Goal: Information Seeking & Learning: Learn about a topic

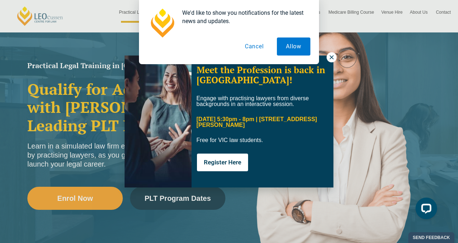
click at [265, 42] on button "Cancel" at bounding box center [254, 46] width 37 height 18
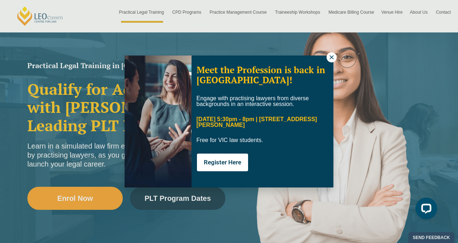
click at [335, 59] on button at bounding box center [332, 57] width 10 height 10
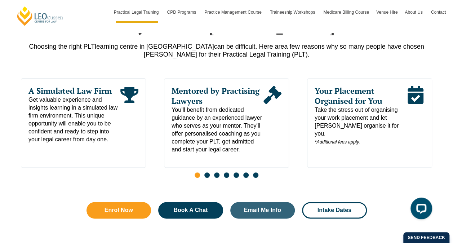
scroll to position [360, 0]
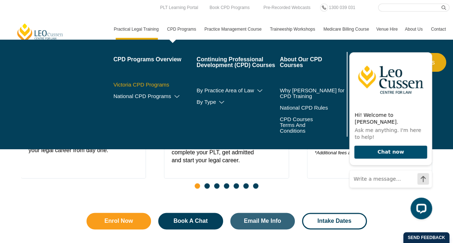
click at [150, 84] on link "Victoria CPD Programs" at bounding box center [154, 85] width 83 height 6
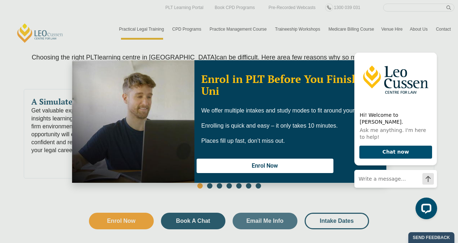
click at [230, 32] on div "Enrol in PLT Before You Finish Uni We offer multiple intakes and study modes to…" at bounding box center [229, 121] width 458 height 243
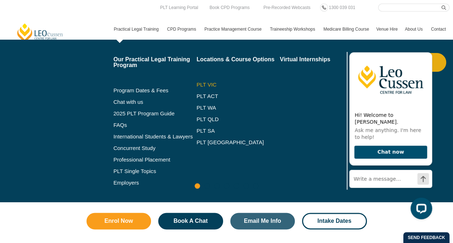
click at [199, 83] on link "PLT VIC" at bounding box center [237, 85] width 83 height 6
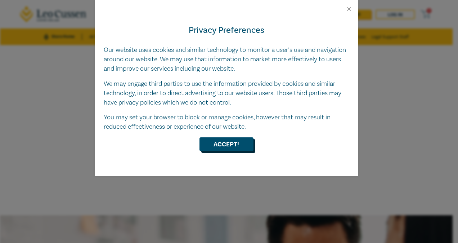
click at [225, 139] on button "Accept!" at bounding box center [227, 144] width 54 height 14
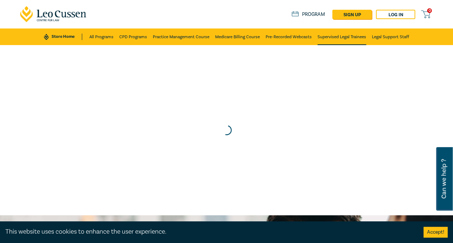
click at [344, 40] on link "Supervised Legal Trainees" at bounding box center [341, 36] width 49 height 17
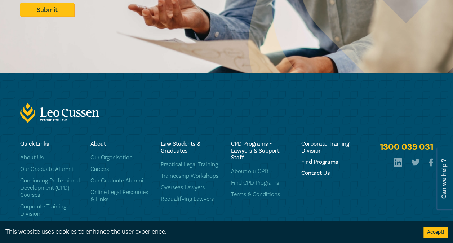
scroll to position [2050, 0]
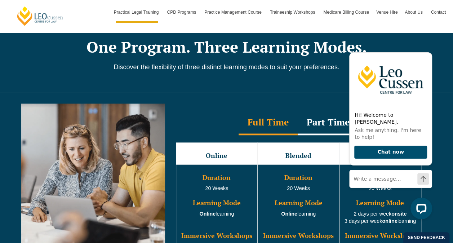
scroll to position [612, 0]
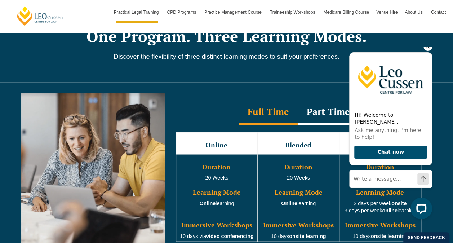
click at [424, 51] on icon "Hide greeting" at bounding box center [427, 46] width 9 height 9
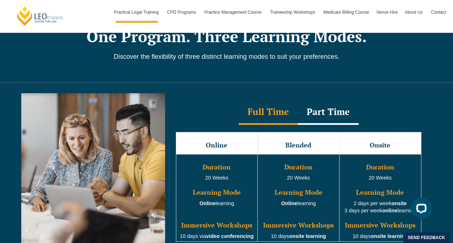
scroll to position [576, 0]
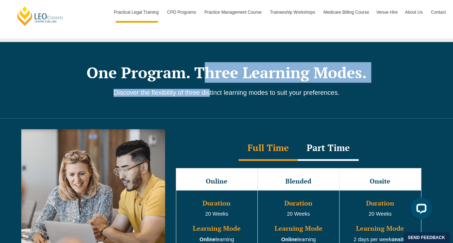
drag, startPoint x: 202, startPoint y: 61, endPoint x: 210, endPoint y: 91, distance: 31.3
click at [210, 91] on div "One Program. Three Learning Modes. Discover the flexibility of three distinct l…" at bounding box center [226, 80] width 411 height 76
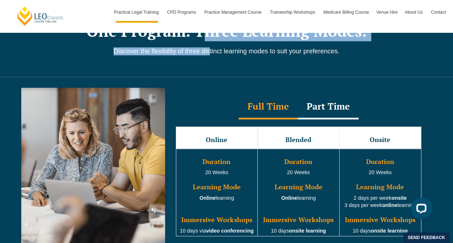
scroll to position [648, 0]
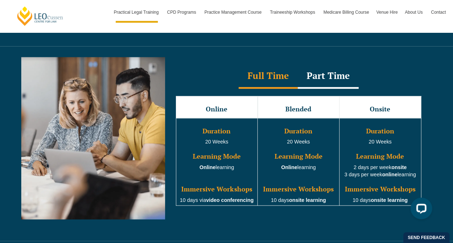
click at [310, 63] on div "Part Time" at bounding box center [327, 75] width 61 height 25
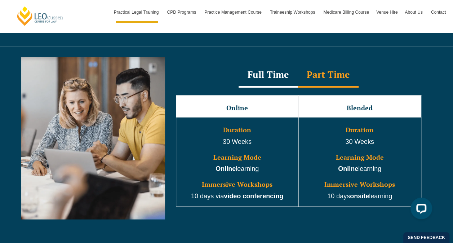
click at [249, 73] on div "Full Time" at bounding box center [267, 74] width 59 height 25
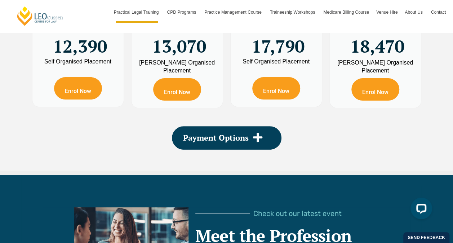
scroll to position [1441, 0]
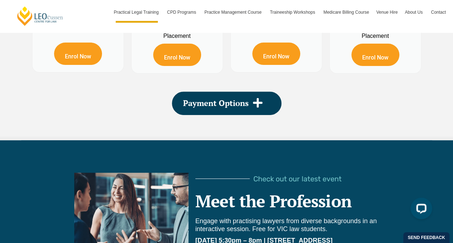
click at [237, 99] on span "Payment Options" at bounding box center [216, 103] width 66 height 8
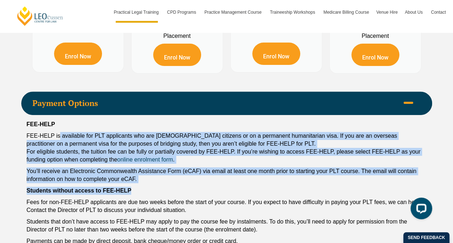
drag, startPoint x: 61, startPoint y: 127, endPoint x: 131, endPoint y: 174, distance: 84.9
click at [131, 174] on div "FEE-HELP FEE-HELP is available for PLT applicants who are Australian citizens o…" at bounding box center [226, 184] width 411 height 139
drag, startPoint x: 131, startPoint y: 174, endPoint x: 113, endPoint y: 173, distance: 18.0
click at [113, 173] on div "FEE-HELP FEE-HELP is available for PLT applicants who are Australian citizens o…" at bounding box center [226, 184] width 411 height 139
click at [118, 140] on p "FEE-HELP is available for PLT applicants who are Australian citizens or on a pe…" at bounding box center [227, 148] width 400 height 32
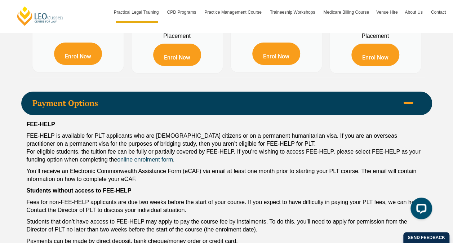
scroll to position [1477, 0]
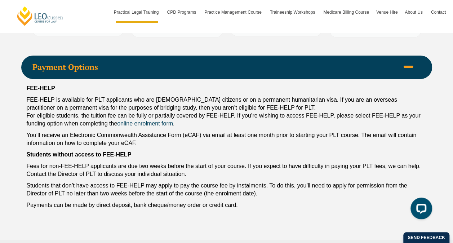
click at [131, 63] on span "Payment Options" at bounding box center [215, 67] width 367 height 8
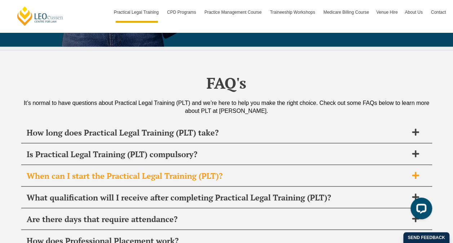
scroll to position [3385, 0]
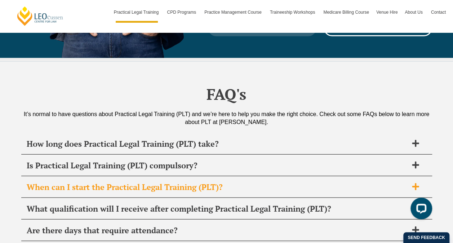
click at [125, 138] on h2 "How long does Practical Legal Training (PLT) take?" at bounding box center [217, 143] width 381 height 10
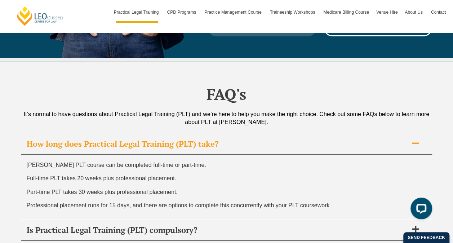
click at [125, 138] on h2 "How long does Practical Legal Training (PLT) take?" at bounding box center [217, 143] width 381 height 10
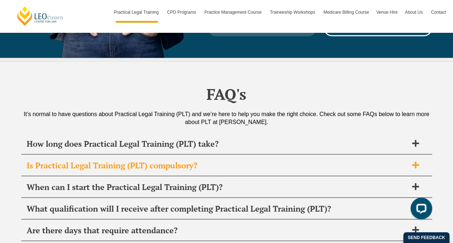
click at [42, 160] on h2 "Is Practical Legal Training (PLT) compulsory?" at bounding box center [217, 165] width 381 height 10
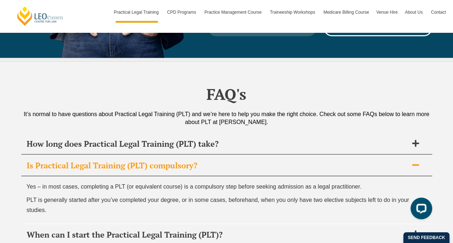
click at [42, 160] on h2 "Is Practical Legal Training (PLT) compulsory?" at bounding box center [217, 165] width 381 height 10
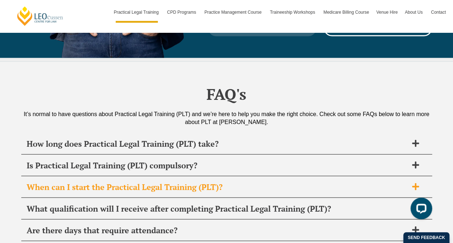
click at [41, 176] on div "When can I start the Practical Legal Training (PLT)?" at bounding box center [226, 186] width 411 height 21
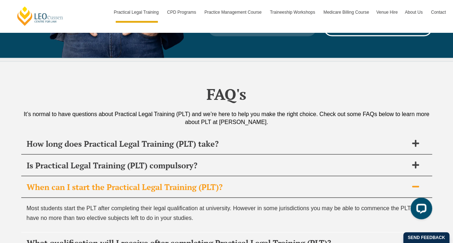
click at [41, 176] on div "When can I start the Practical Legal Training (PLT)?" at bounding box center [226, 186] width 411 height 21
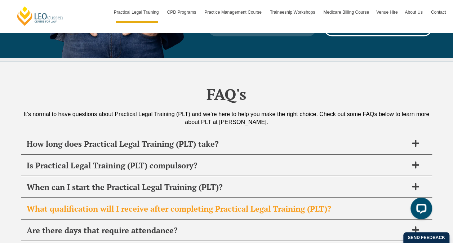
click at [44, 203] on h2 "What qualification will I receive after completing Practical Legal Training (PL…" at bounding box center [217, 208] width 381 height 10
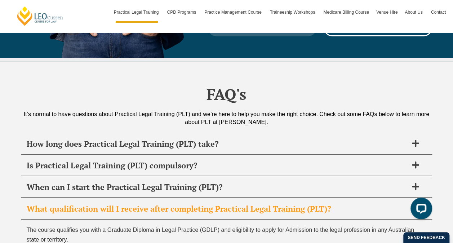
click at [44, 203] on h2 "What qualification will I receive after completing Practical Legal Training (PL…" at bounding box center [217, 208] width 381 height 10
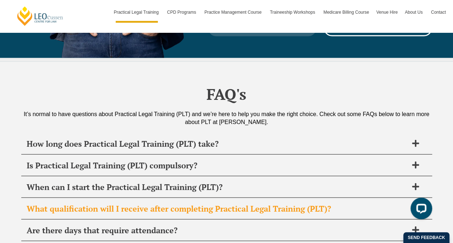
click at [44, 203] on h2 "What qualification will I receive after completing Practical Legal Training (PL…" at bounding box center [217, 208] width 381 height 10
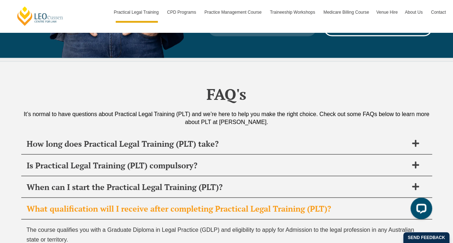
click at [44, 203] on h2 "What qualification will I receive after completing Practical Legal Training (PL…" at bounding box center [217, 208] width 381 height 10
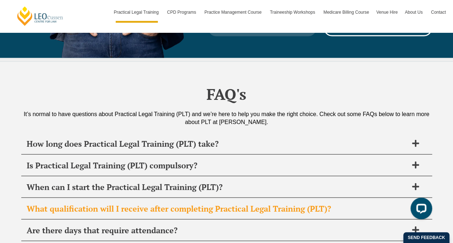
scroll to position [3421, 0]
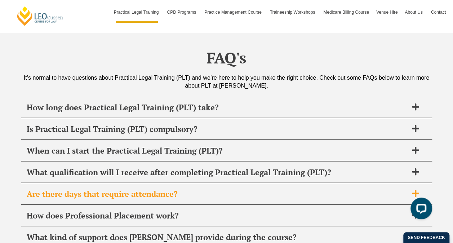
click at [52, 183] on div "Are there days that require attendance?" at bounding box center [226, 193] width 411 height 21
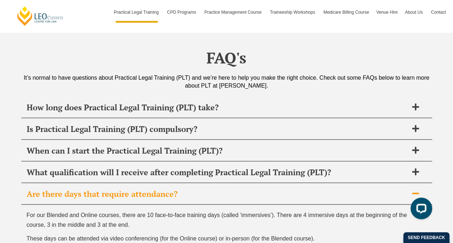
click at [55, 189] on h2 "Are there days that require attendance?" at bounding box center [217, 194] width 381 height 10
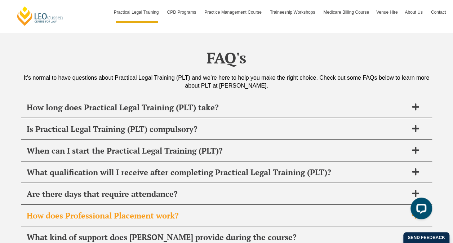
click at [39, 210] on h2 "How does Professional Placement work?" at bounding box center [217, 215] width 381 height 10
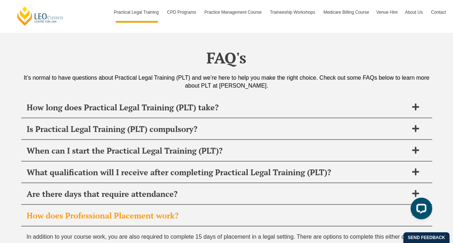
click at [39, 210] on h2 "How does Professional Placement work?" at bounding box center [217, 215] width 381 height 10
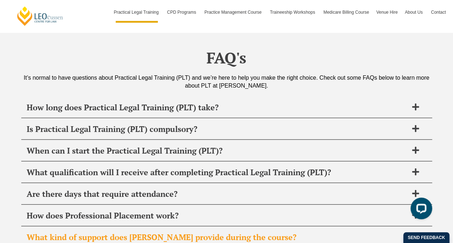
click at [40, 227] on div "What kind of support does Leo Cussen provide during the course?" at bounding box center [226, 237] width 411 height 21
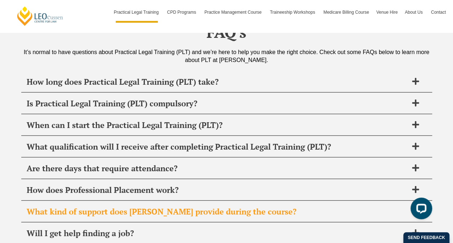
scroll to position [3457, 0]
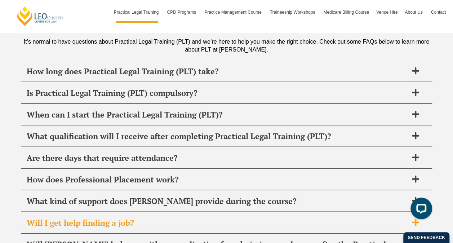
click at [43, 212] on div "Will I get help finding a job?" at bounding box center [226, 222] width 411 height 21
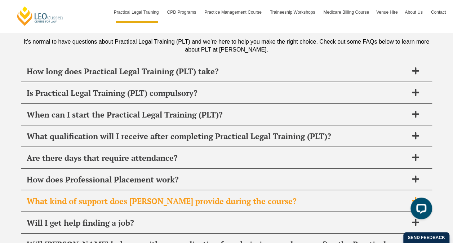
scroll to position [3493, 0]
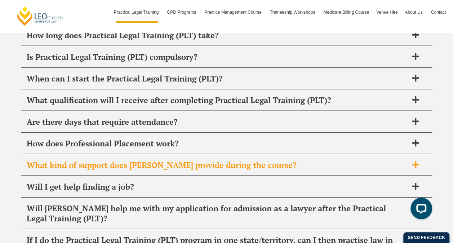
click at [50, 198] on div "Will [PERSON_NAME] help me with my application for admission as a lawyer after …" at bounding box center [226, 213] width 411 height 31
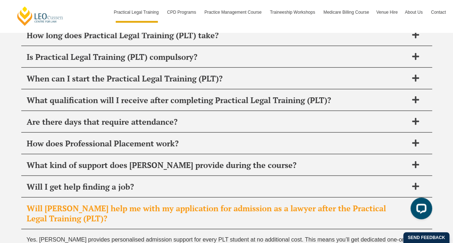
click at [42, 203] on h2 "Will [PERSON_NAME] help me with my application for admission as a lawyer after …" at bounding box center [217, 213] width 381 height 20
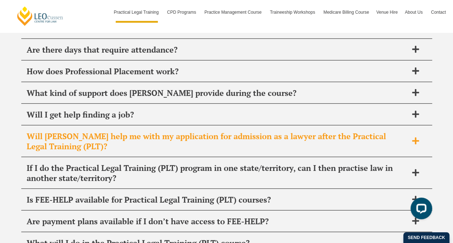
scroll to position [3602, 0]
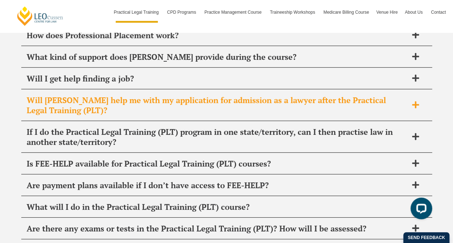
click at [50, 202] on h2 "What will I do in the Practical Legal Training (PLT) course?" at bounding box center [217, 207] width 381 height 10
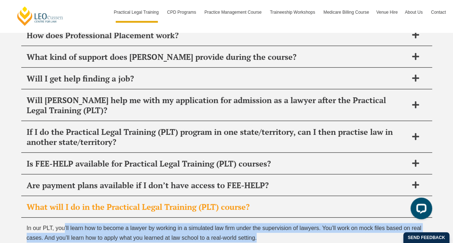
drag, startPoint x: 63, startPoint y: 156, endPoint x: 263, endPoint y: 169, distance: 200.4
click at [263, 223] on p "In our PLT, you’ll learn how to become a lawyer by working in a simulated law f…" at bounding box center [227, 232] width 400 height 19
click at [264, 223] on p "In our PLT, you’ll learn how to become a lawyer by working in a simulated law f…" at bounding box center [227, 232] width 400 height 19
click at [82, 225] on span "In our PLT, you’ll learn how to become a lawyer by working in a simulated law f…" at bounding box center [224, 233] width 394 height 16
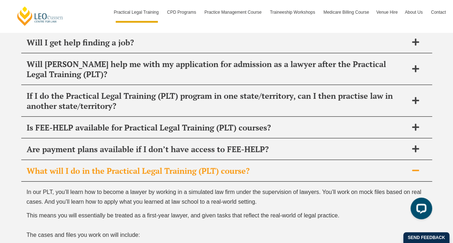
scroll to position [3674, 0]
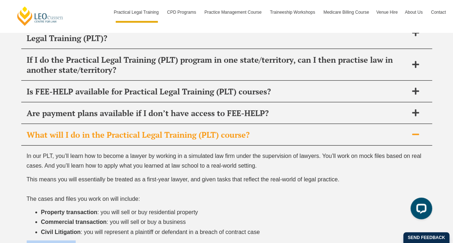
drag, startPoint x: 27, startPoint y: 173, endPoint x: 75, endPoint y: 173, distance: 47.5
drag, startPoint x: 75, startPoint y: 173, endPoint x: 48, endPoint y: 174, distance: 27.4
click at [42, 229] on b "Civil Litigation" at bounding box center [61, 232] width 40 height 6
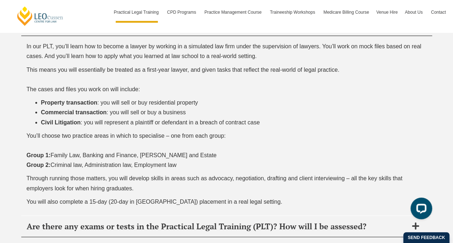
scroll to position [3818, 0]
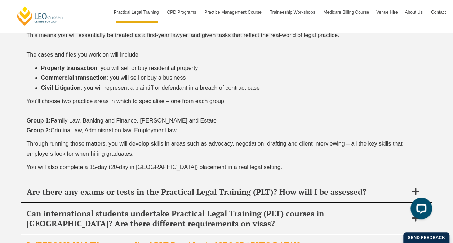
click at [43, 240] on h2 "Is [PERSON_NAME] an accredited PLT Provider in [GEOGRAPHIC_DATA]?" at bounding box center [217, 245] width 381 height 10
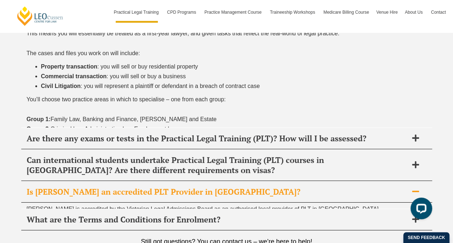
scroll to position [3761, 0]
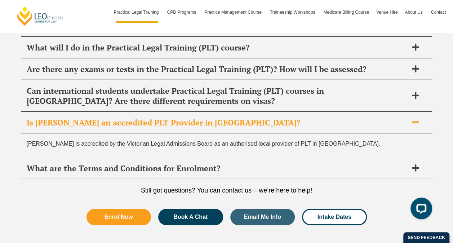
click at [80, 117] on h2 "Is [PERSON_NAME] an accredited PLT Provider in [GEOGRAPHIC_DATA]?" at bounding box center [217, 122] width 381 height 10
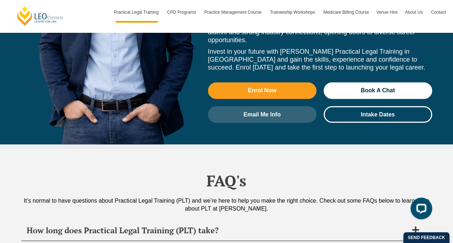
scroll to position [3220, 0]
